Goal: Task Accomplishment & Management: Complete application form

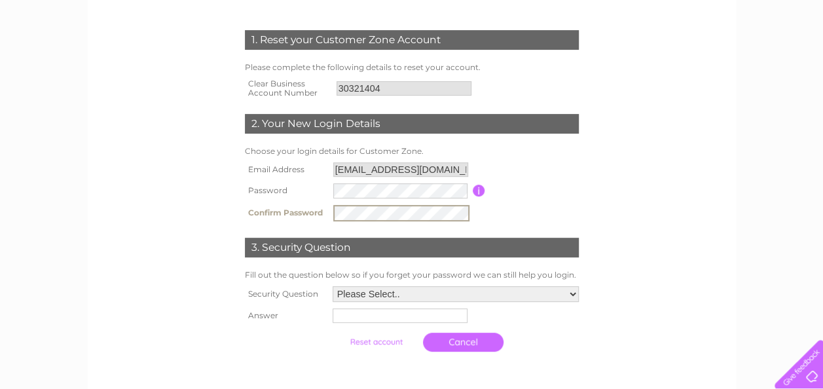
scroll to position [191, 0]
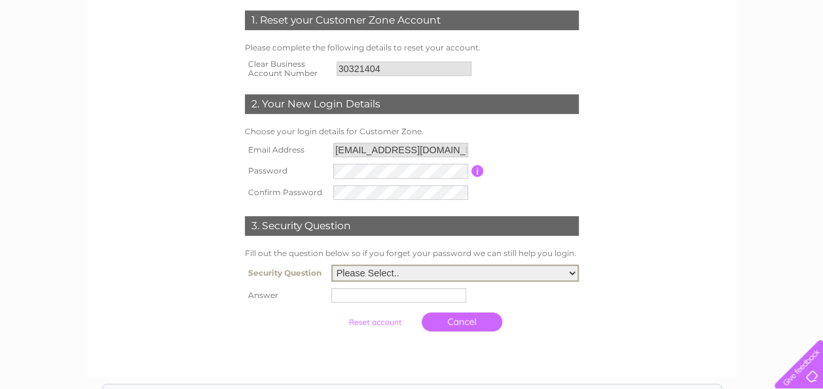
click at [567, 276] on select "Please Select.. In what town or city was your first job? In what town or city d…" at bounding box center [455, 273] width 248 height 17
select select "4"
click at [331, 266] on select "Please Select.. In what town or city was your first job? In what town or city d…" at bounding box center [455, 273] width 248 height 17
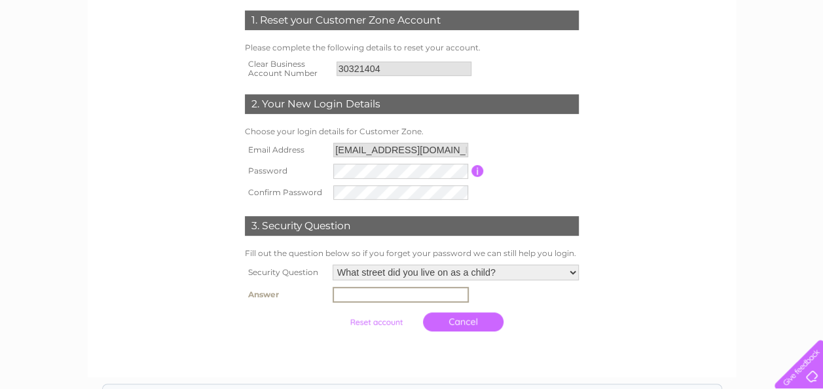
click at [392, 296] on input "text" at bounding box center [401, 295] width 136 height 16
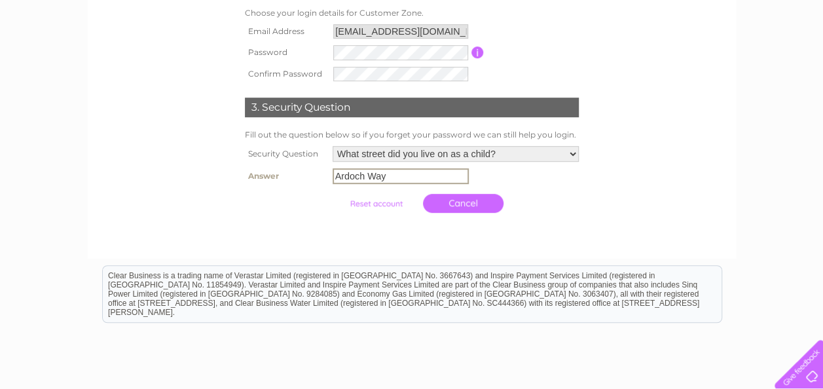
scroll to position [295, 0]
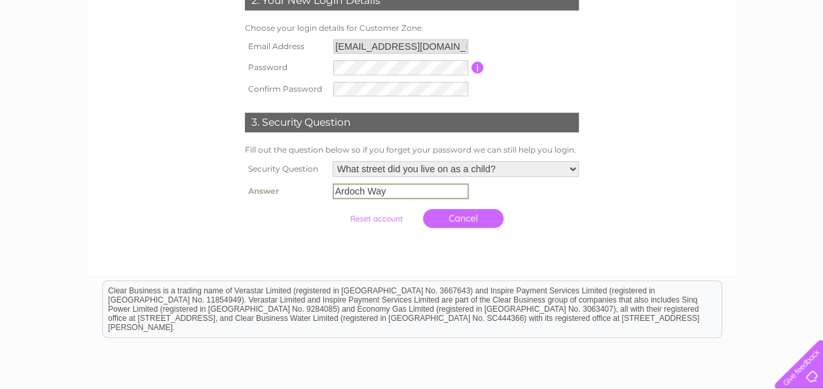
type input "Ardoch Way"
click at [388, 219] on input "submit" at bounding box center [376, 217] width 81 height 18
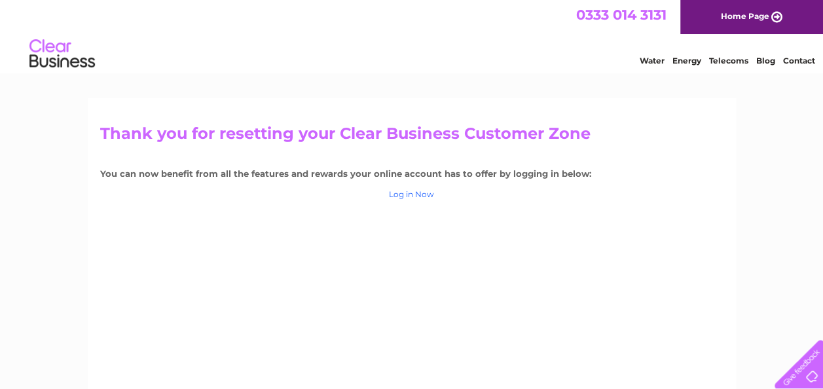
click at [415, 196] on link "Log in Now" at bounding box center [411, 194] width 45 height 10
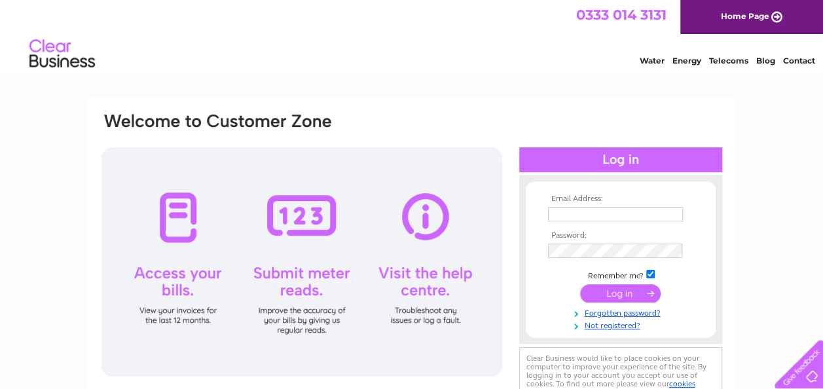
type input "[EMAIL_ADDRESS][DOMAIN_NAME]"
click at [625, 296] on input "submit" at bounding box center [620, 293] width 81 height 18
